Goal: Task Accomplishment & Management: Manage account settings

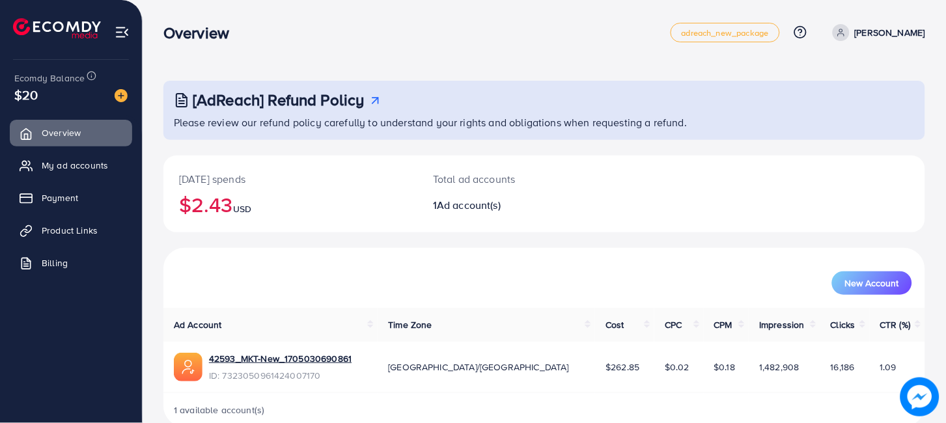
click at [779, 288] on div "New Account" at bounding box center [543, 282] width 735 height 23
